Goal: Navigation & Orientation: Go to known website

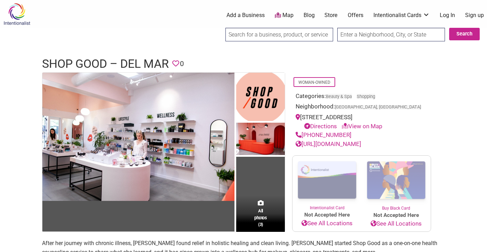
click at [21, 11] on img at bounding box center [16, 14] width 33 height 23
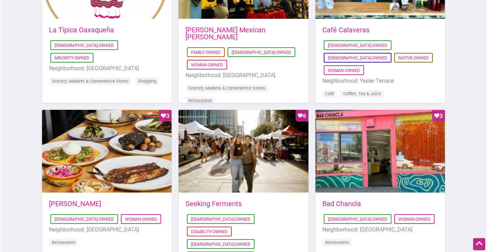
scroll to position [603, 0]
